Goal: Check status

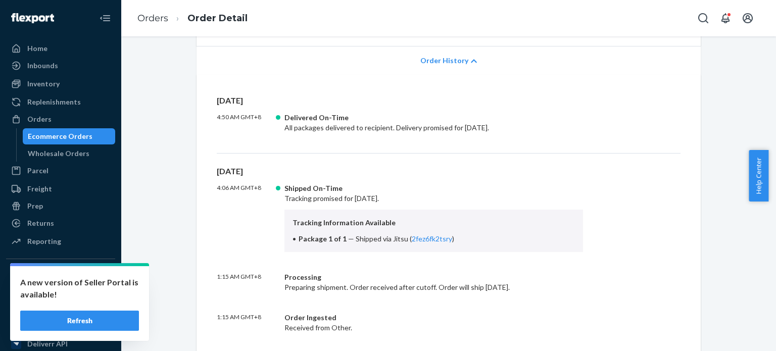
scroll to position [101, 0]
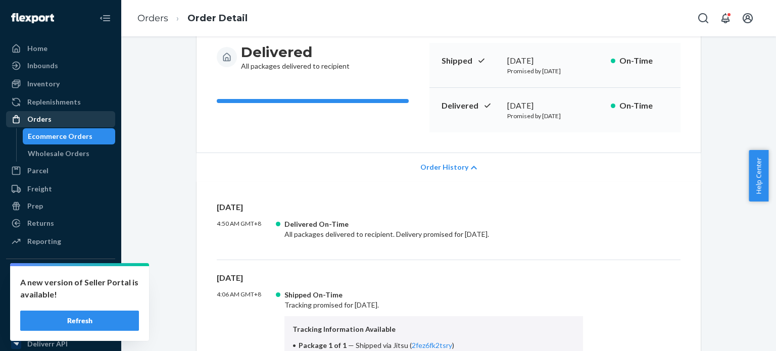
click at [50, 121] on div "Orders" at bounding box center [60, 119] width 107 height 14
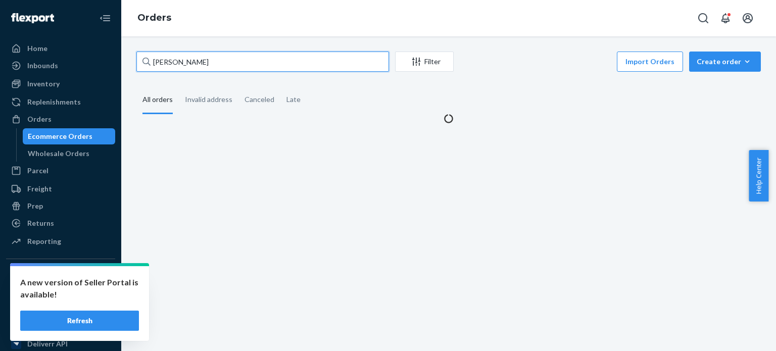
click at [198, 65] on input "[PERSON_NAME]" at bounding box center [262, 62] width 253 height 20
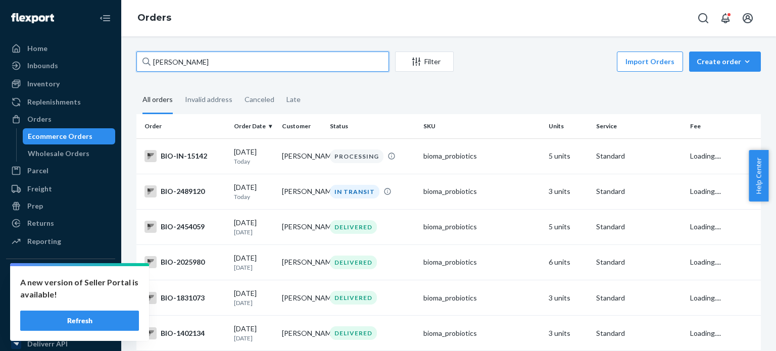
paste input "[PERSON_NAME]"
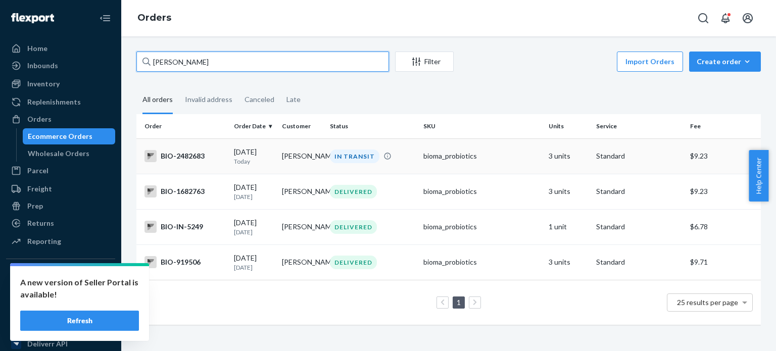
type input "[PERSON_NAME]"
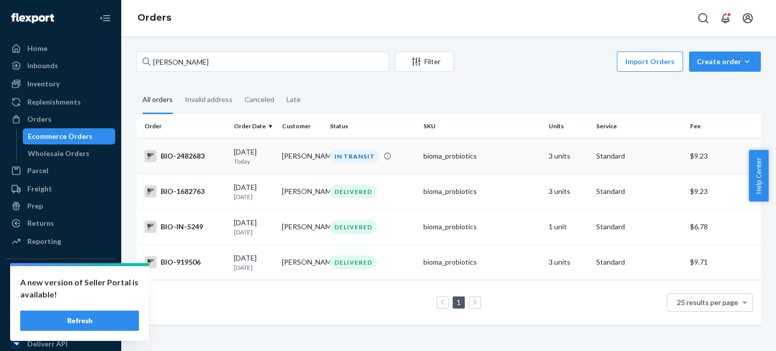
click at [188, 159] on div "BIO-2482683" at bounding box center [185, 156] width 81 height 12
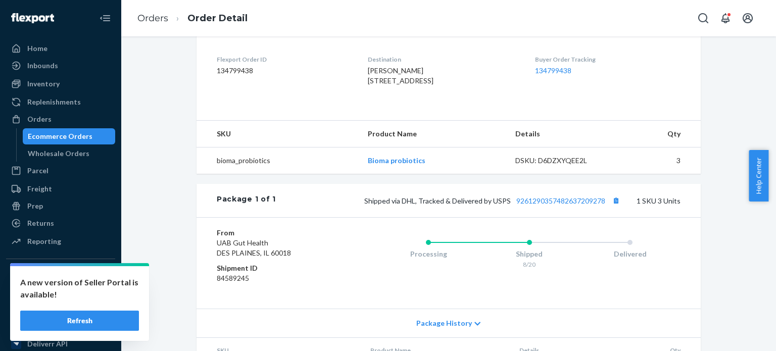
scroll to position [338, 0]
